Goal: Information Seeking & Learning: Find specific fact

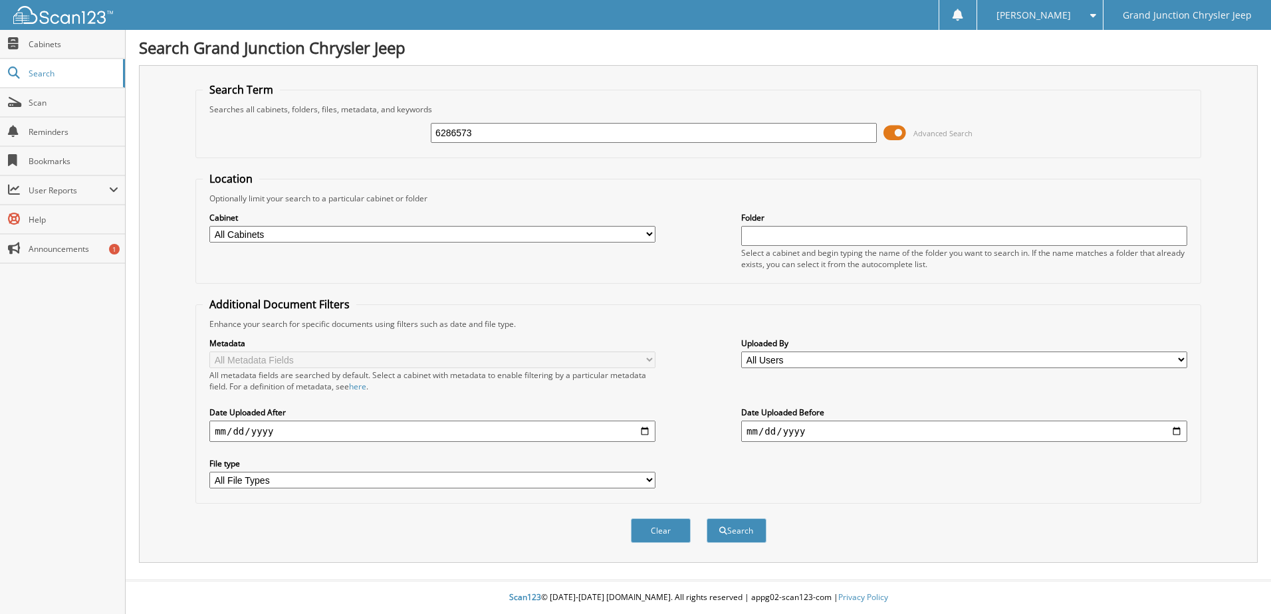
type input "6286573"
click at [707, 519] on button "Search" at bounding box center [737, 531] width 60 height 25
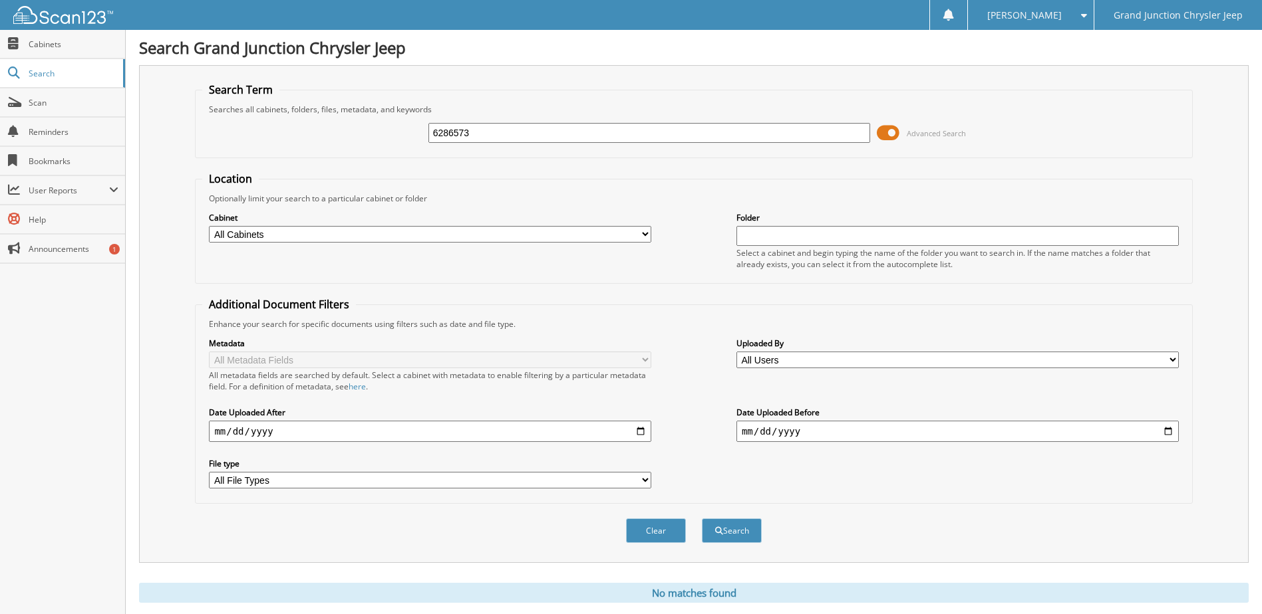
drag, startPoint x: 515, startPoint y: 138, endPoint x: 370, endPoint y: 154, distance: 145.9
click at [370, 154] on fieldset "Search Term Searches all cabinets, folders, files, metadata, and keywords 62865…" at bounding box center [693, 120] width 997 height 76
type input "6286573"
click at [702, 519] on button "Search" at bounding box center [732, 531] width 60 height 25
click at [561, 269] on div "Cabinet All Cabinets PARTS SERVICE RO WE OWE Needs Filing Folder" at bounding box center [693, 240] width 982 height 72
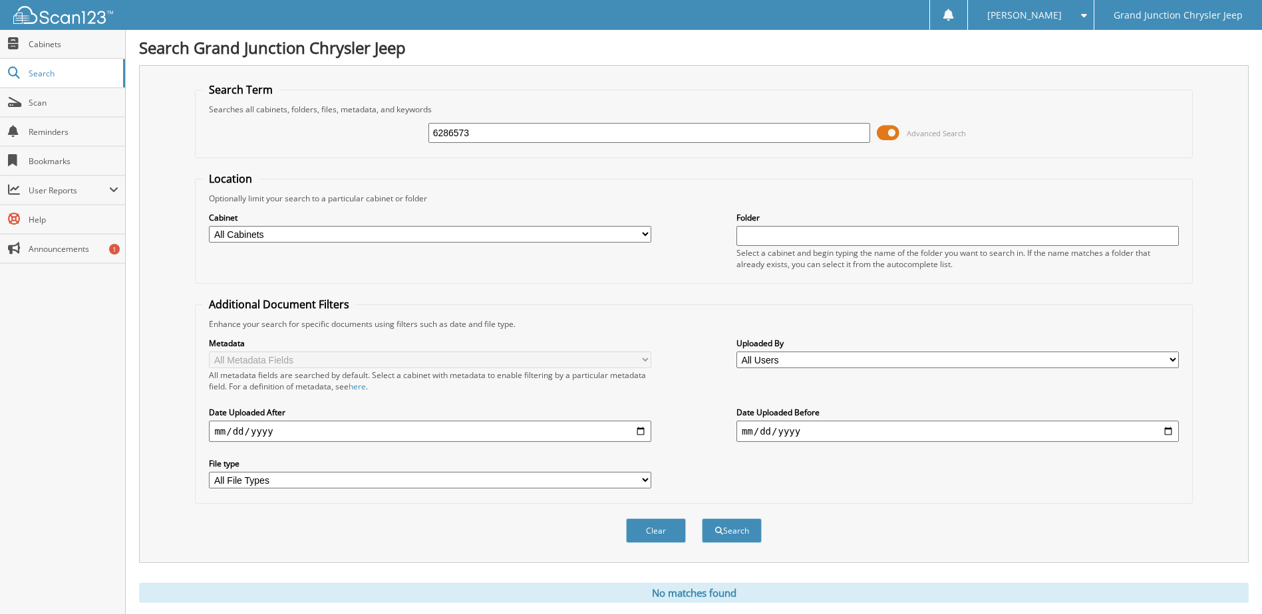
drag, startPoint x: 489, startPoint y: 132, endPoint x: 419, endPoint y: 133, distance: 70.5
click at [419, 133] on div "6286573 Advanced Search" at bounding box center [693, 133] width 982 height 36
click at [683, 261] on div "Cabinet All Cabinets PARTS SERVICE RO WE OWE Needs Filing Folder" at bounding box center [693, 240] width 982 height 72
